Goal: Task Accomplishment & Management: Manage account settings

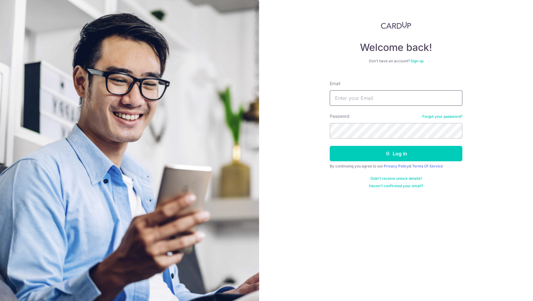
type input "tiongmin@yahoo.com"
click at [396, 154] on button "Log in" at bounding box center [396, 153] width 133 height 15
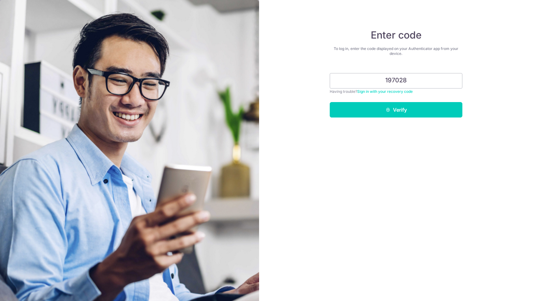
type input "197028"
click at [396, 110] on button "Verify" at bounding box center [396, 109] width 133 height 15
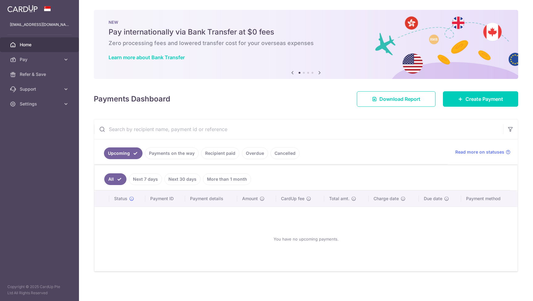
scroll to position [0, 0]
click at [285, 154] on link "Cancelled" at bounding box center [284, 153] width 29 height 12
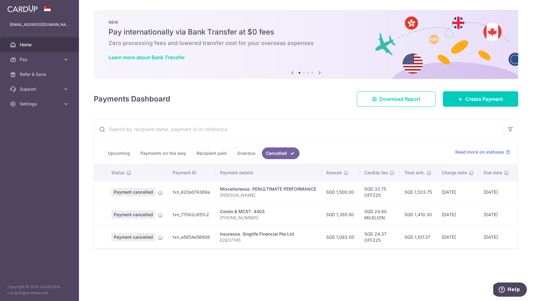
click at [143, 194] on span "Payment cancelled" at bounding box center [133, 192] width 44 height 9
click at [161, 194] on icon at bounding box center [160, 192] width 5 height 5
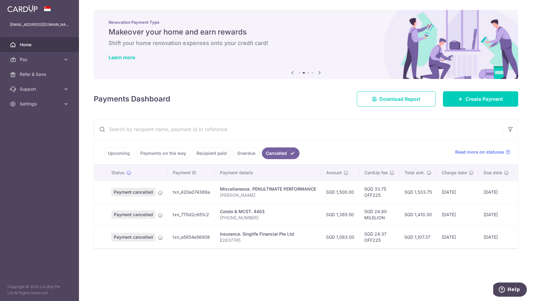
click at [123, 154] on link "Upcoming" at bounding box center [119, 153] width 30 height 12
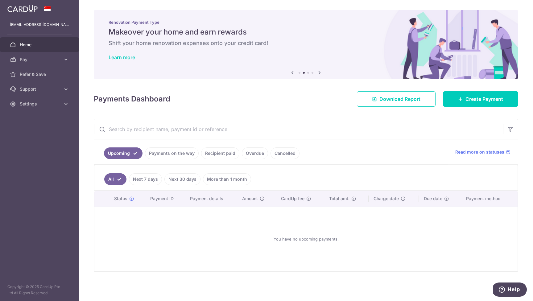
click at [167, 154] on link "Payments on the way" at bounding box center [172, 153] width 54 height 12
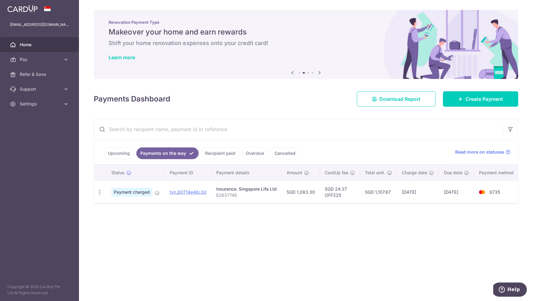
click at [219, 153] on link "Recipient paid" at bounding box center [220, 153] width 38 height 12
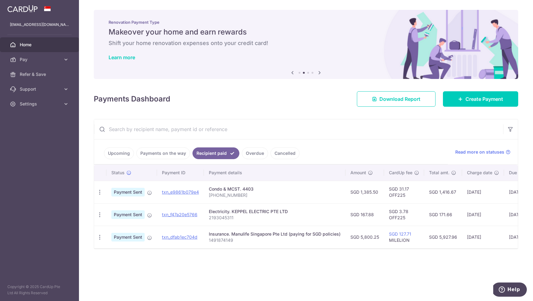
click at [248, 153] on link "Overdue" at bounding box center [255, 153] width 26 height 12
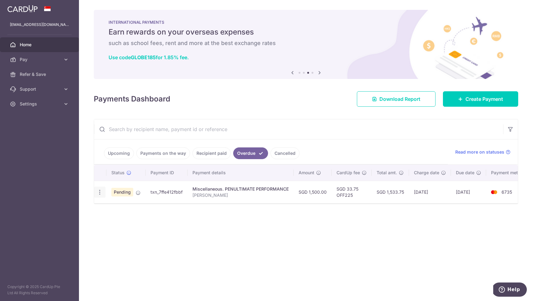
click at [99, 193] on icon "button" at bounding box center [100, 192] width 6 height 6
click at [131, 210] on span "Update payment" at bounding box center [133, 208] width 42 height 7
radio input "true"
type input "1,500.00"
type input "03/10/2025"
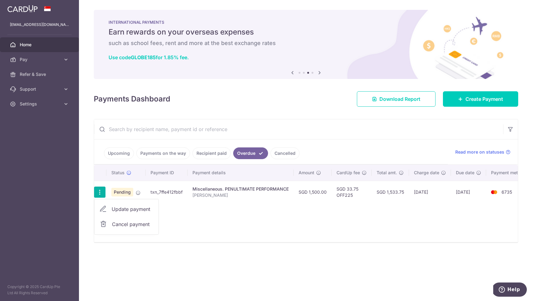
type input "[PERSON_NAME]"
type input "OFF225"
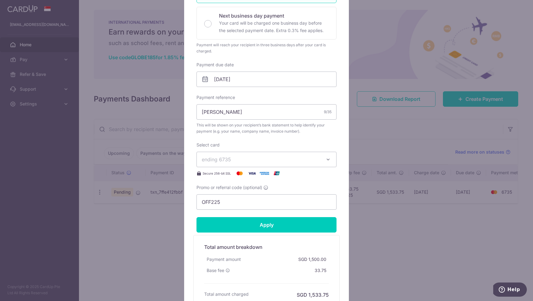
scroll to position [124, 0]
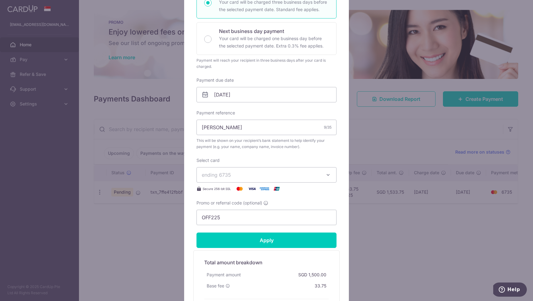
click at [205, 94] on icon at bounding box center [204, 94] width 7 height 7
click at [233, 96] on input "03/10/2025" at bounding box center [266, 94] width 140 height 15
click at [234, 96] on input "03/10/2025" at bounding box center [266, 94] width 140 height 15
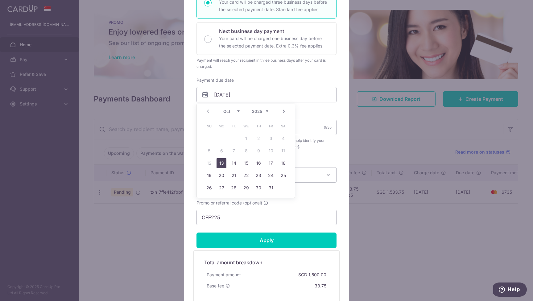
click at [222, 162] on link "13" at bounding box center [221, 163] width 10 height 10
type input "[DATE]"
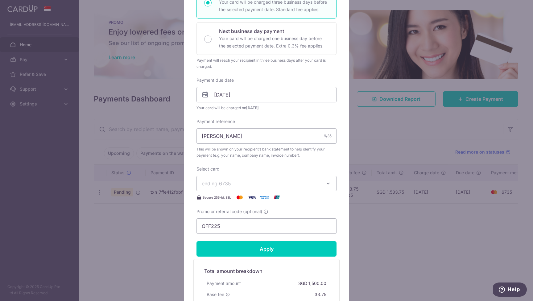
drag, startPoint x: 297, startPoint y: 247, endPoint x: 306, endPoint y: 245, distance: 9.0
click at [298, 247] on input "Apply" at bounding box center [266, 248] width 140 height 15
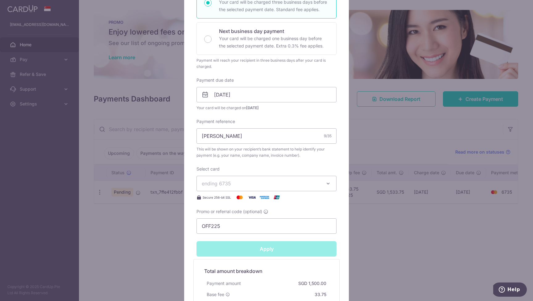
type input "Successfully Applied"
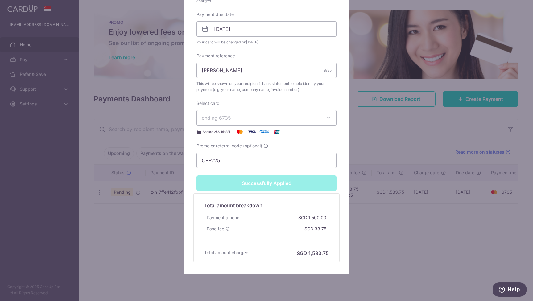
scroll to position [212, 0]
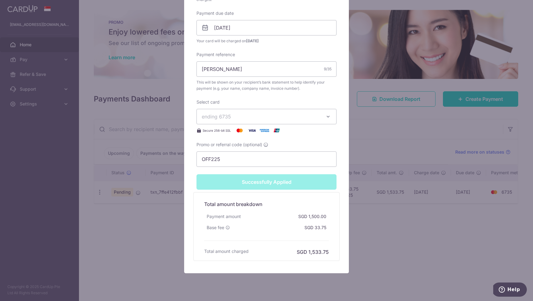
click at [422, 228] on div "Edit payment By clicking apply, you will make changes to all payments to PENULT…" at bounding box center [266, 150] width 533 height 301
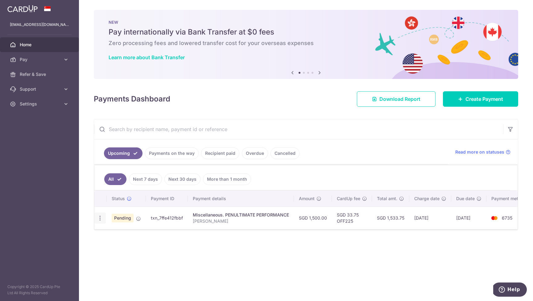
click at [98, 218] on icon "button" at bounding box center [100, 218] width 6 height 6
click at [115, 234] on span "Update payment" at bounding box center [133, 234] width 42 height 7
radio input "true"
type input "1,500.00"
type input "[DATE]"
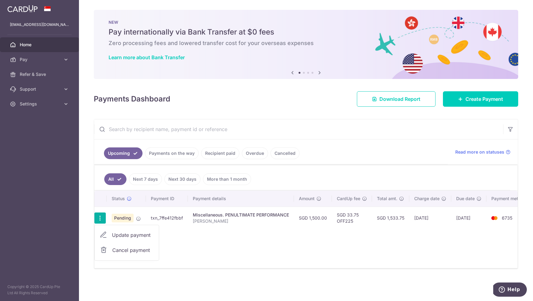
type input "[PERSON_NAME]"
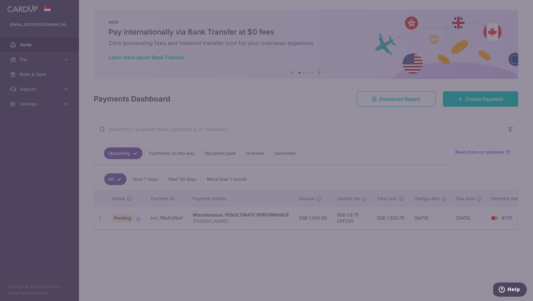
type input "OFF225"
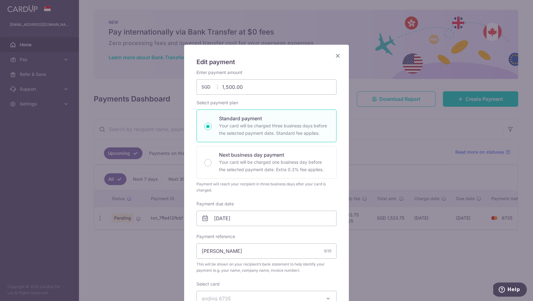
scroll to position [155, 0]
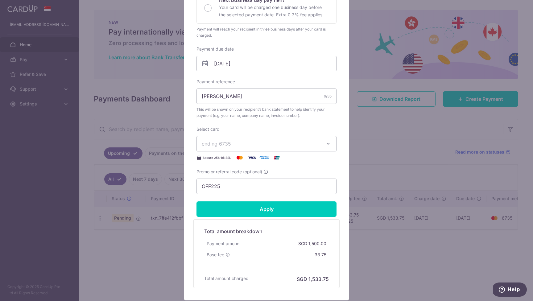
click at [206, 64] on icon at bounding box center [204, 63] width 7 height 7
click at [205, 64] on icon at bounding box center [204, 63] width 7 height 7
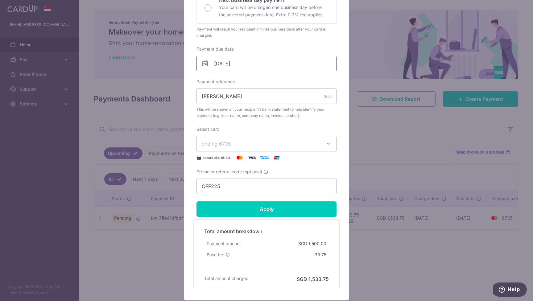
click at [210, 64] on input "[DATE]" at bounding box center [266, 63] width 140 height 15
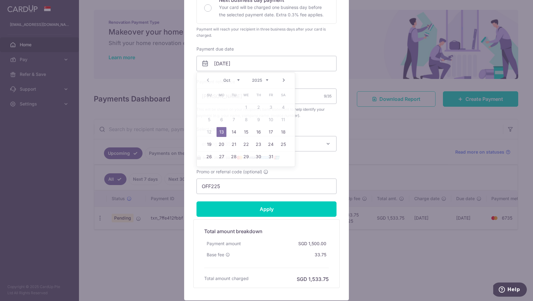
click at [437, 250] on div "Edit payment By clicking apply, you will make changes to all payments to PENULT…" at bounding box center [266, 150] width 533 height 301
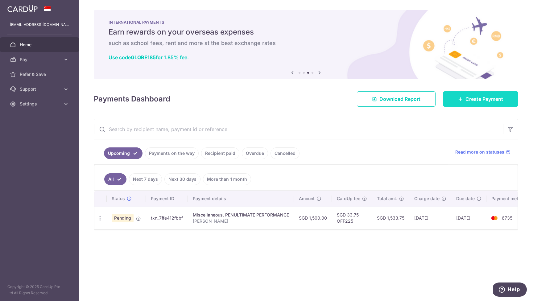
click at [482, 102] on span "Create Payment" at bounding box center [484, 98] width 38 height 7
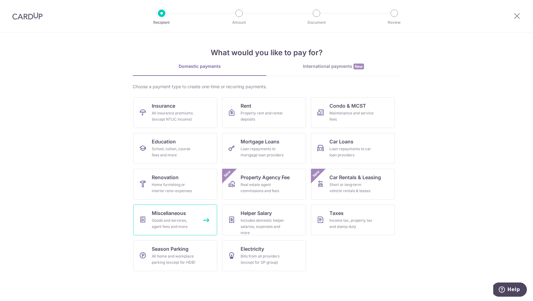
click at [171, 212] on span "Miscellaneous" at bounding box center [169, 212] width 34 height 7
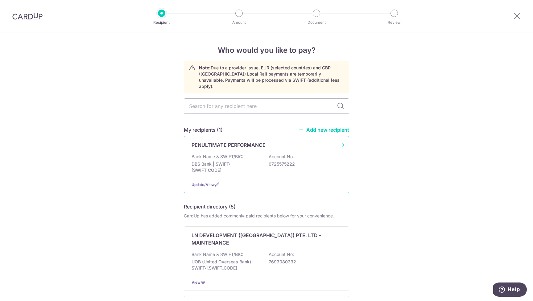
scroll to position [1, 0]
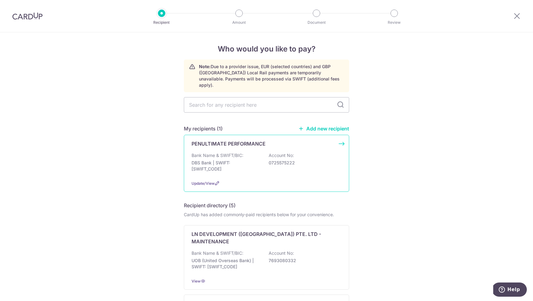
click at [321, 146] on div "PENULTIMATE PERFORMANCE Bank Name & SWIFT/BIC: DBS Bank | SWIFT: [SWIFT_CODE] A…" at bounding box center [266, 163] width 165 height 57
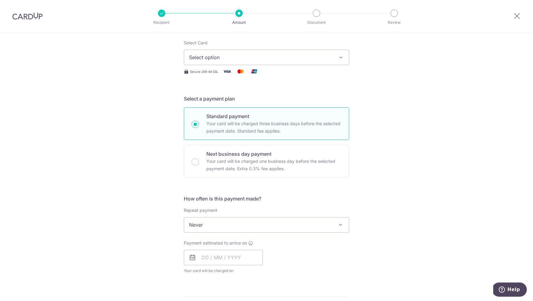
scroll to position [113, 0]
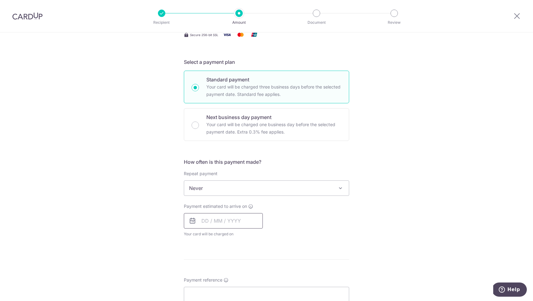
click at [215, 221] on input "text" at bounding box center [223, 220] width 79 height 15
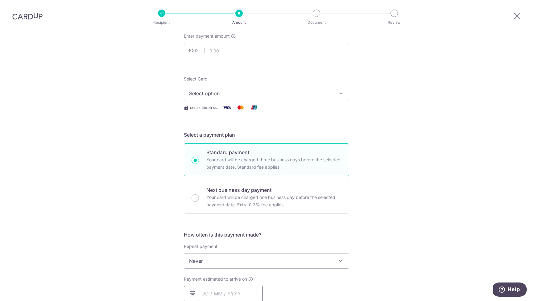
scroll to position [0, 0]
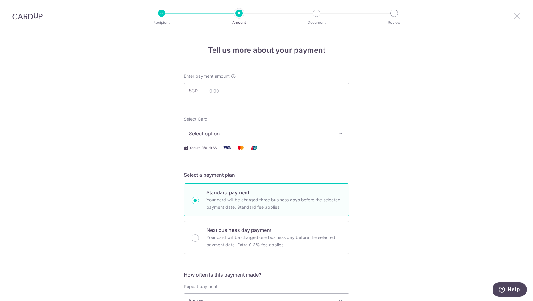
click at [516, 15] on icon at bounding box center [516, 16] width 7 height 8
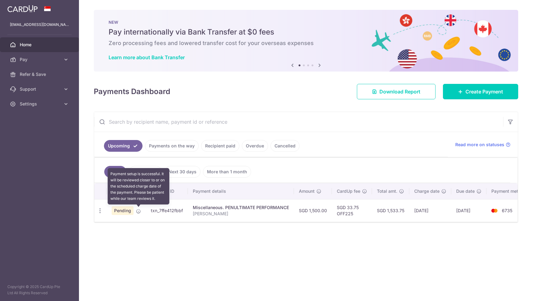
click at [138, 212] on icon at bounding box center [138, 211] width 5 height 5
